Goal: Information Seeking & Learning: Compare options

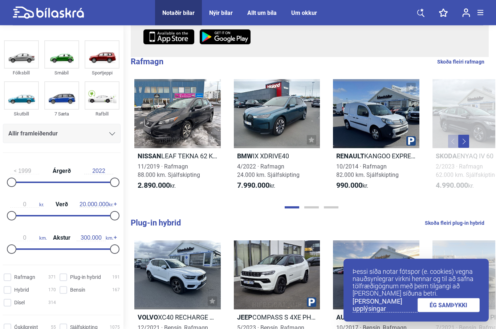
click at [452, 312] on link "ÉG SAMÞYKKI" at bounding box center [448, 305] width 62 height 14
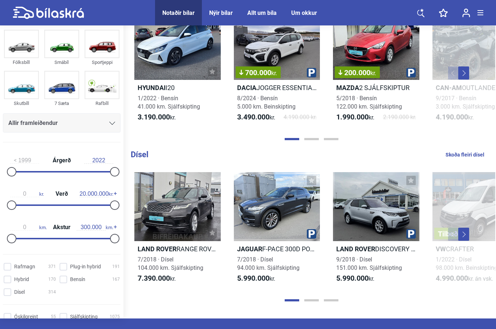
scroll to position [684, 0]
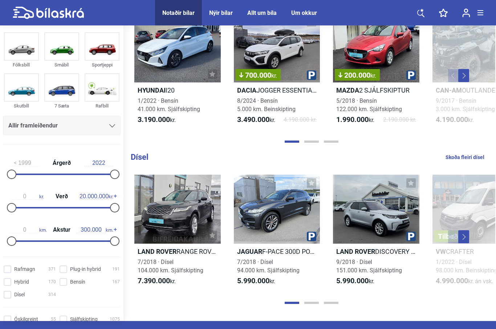
click at [8, 266] on input "Rafmagn 371" at bounding box center [31, 270] width 52 height 8
checkbox input "true"
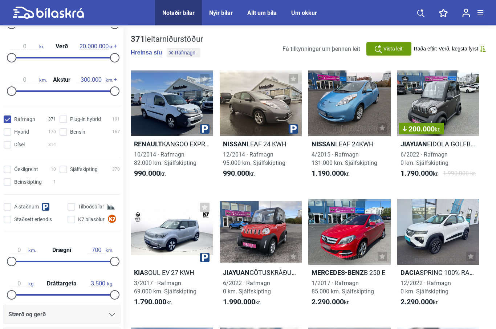
scroll to position [160, 0]
click at [65, 172] on input "Sjálfskipting 370" at bounding box center [91, 169] width 60 height 8
checkbox input "true"
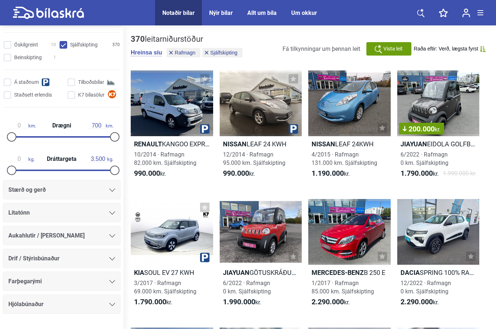
scroll to position [284, 0]
click at [115, 261] on icon at bounding box center [112, 258] width 6 height 3
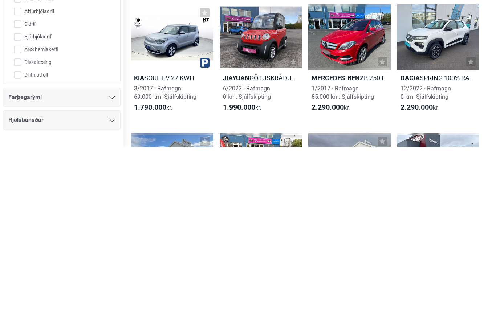
click at [20, 213] on input "Fjórhjóladrif" at bounding box center [57, 219] width 99 height 13
checkbox input "true"
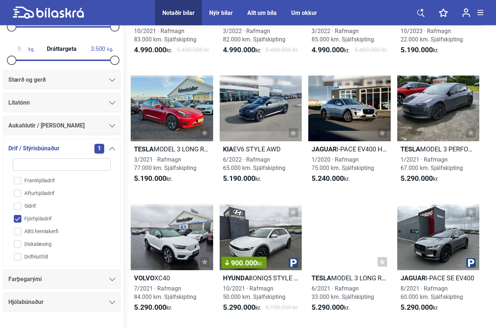
scroll to position [779, 0]
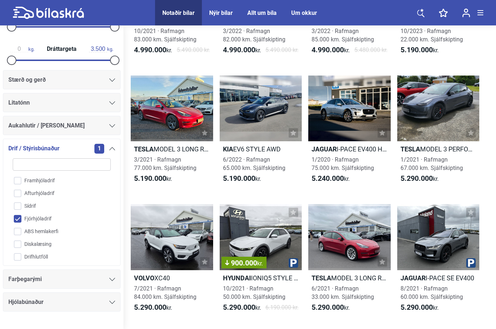
click at [110, 82] on icon at bounding box center [112, 79] width 6 height 3
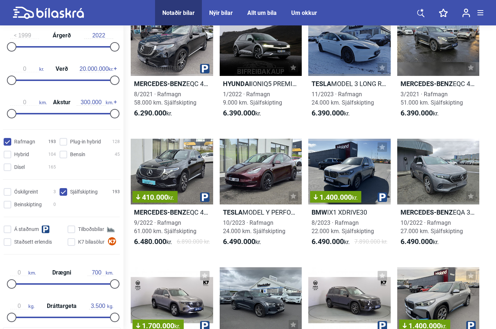
scroll to position [304, 0]
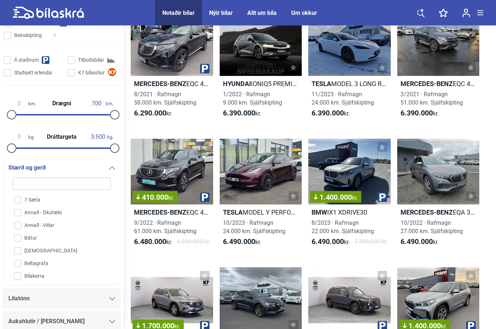
click at [254, 216] on h2 "Tesla MODEL Y PERFORMANCE" at bounding box center [261, 212] width 82 height 8
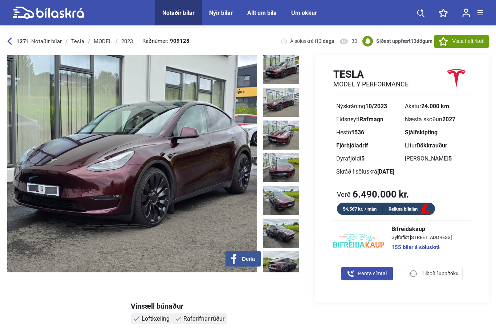
click at [8, 44] on icon at bounding box center [9, 41] width 5 height 8
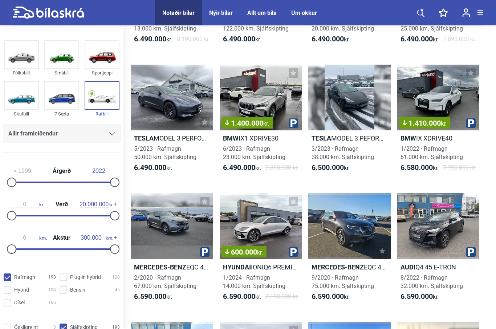
scroll to position [2846, 0]
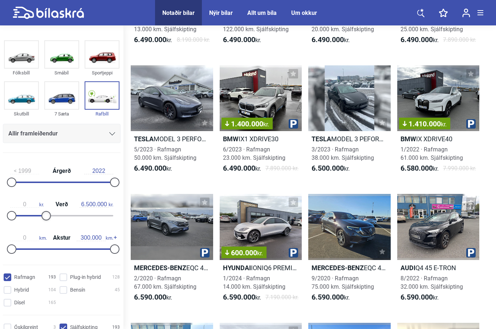
type input "6.400.000"
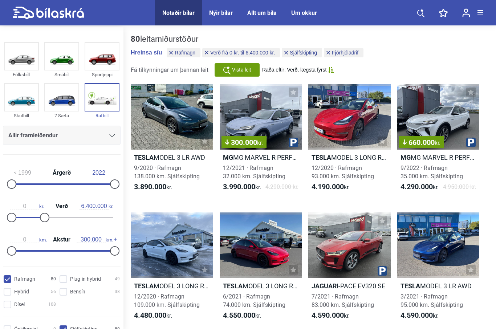
click at [11, 227] on div "0 kr. Verð 6.400.000 kr." at bounding box center [62, 210] width 118 height 33
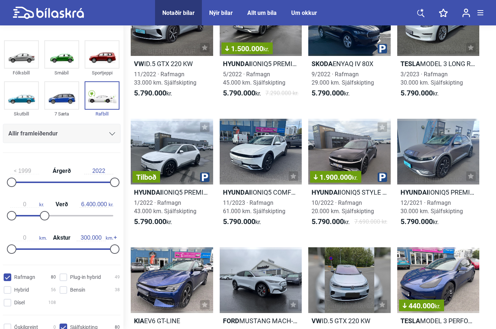
scroll to position [1893, 0]
